Goal: Information Seeking & Learning: Learn about a topic

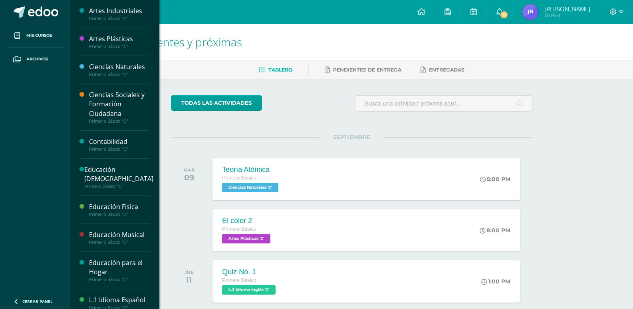
click at [137, 67] on div "Ciencias Naturales" at bounding box center [119, 66] width 61 height 9
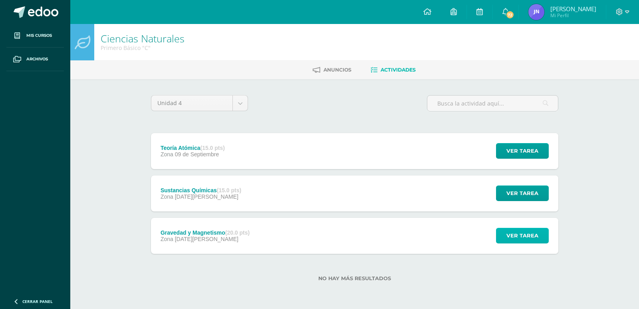
click at [509, 231] on span "Ver tarea" at bounding box center [522, 235] width 32 height 15
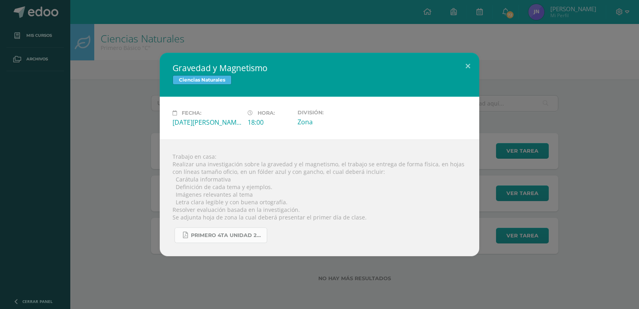
click at [230, 235] on span "primero 4ta unidad 2025.pdf" at bounding box center [227, 235] width 72 height 6
click at [465, 62] on button at bounding box center [467, 66] width 23 height 27
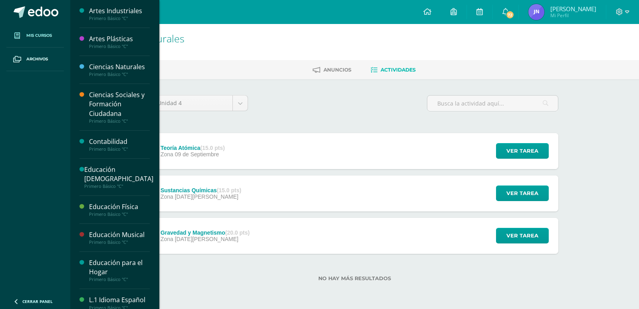
click at [40, 38] on span "Mis cursos" at bounding box center [39, 35] width 26 height 6
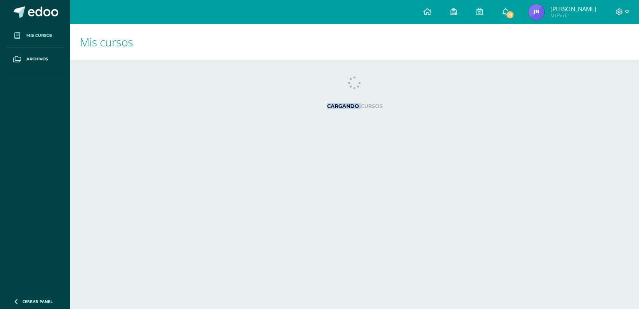
click at [110, 128] on html "Mis cursos Archivos Cerrar panel Artes Industriales Primero Básico "C" Artes Pl…" at bounding box center [319, 64] width 639 height 128
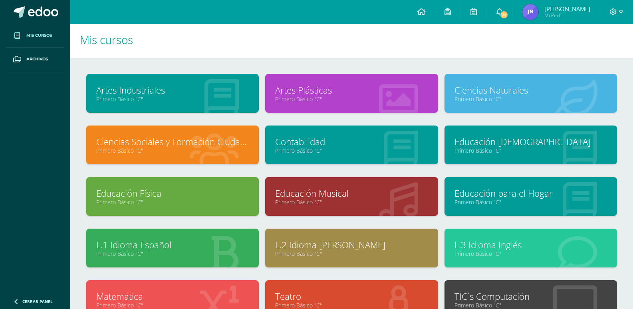
scroll to position [40, 0]
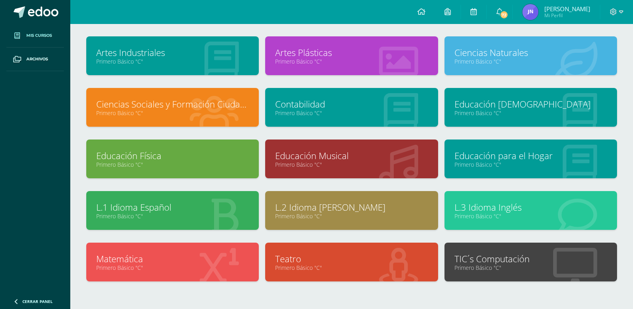
click at [470, 119] on div "Educación Cristiana Primero Básico "C"" at bounding box center [530, 107] width 172 height 39
click at [510, 110] on link "Primero Básico "C"" at bounding box center [530, 113] width 152 height 8
drag, startPoint x: 512, startPoint y: 105, endPoint x: 508, endPoint y: 107, distance: 5.2
click at [512, 104] on link "Educación [DEMOGRAPHIC_DATA]" at bounding box center [530, 104] width 152 height 12
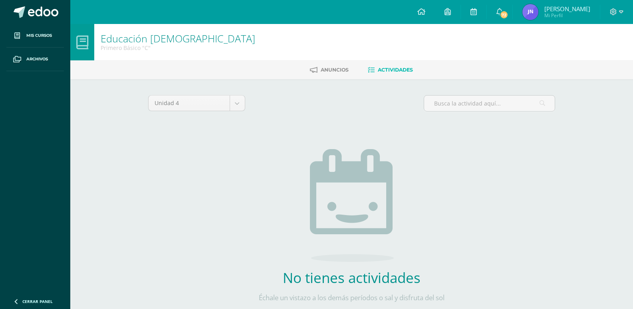
scroll to position [35, 0]
